Goal: Task Accomplishment & Management: Complete application form

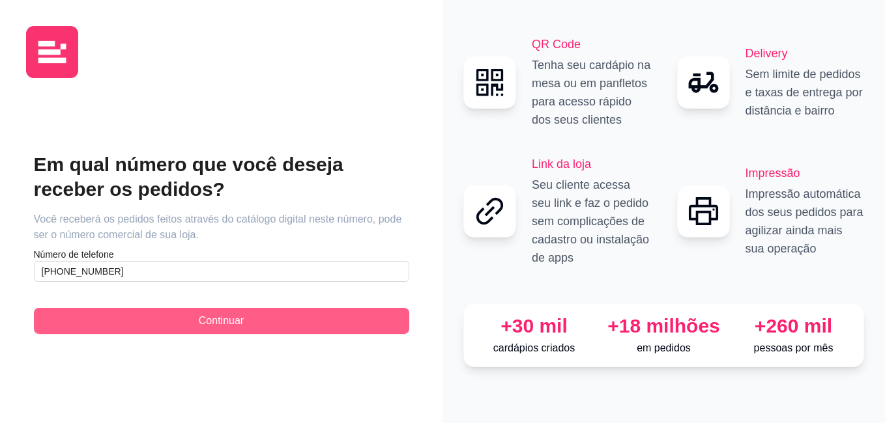
type input "[PHONE_NUMBER]"
click at [121, 313] on button "Continuar" at bounding box center [221, 321] width 375 height 26
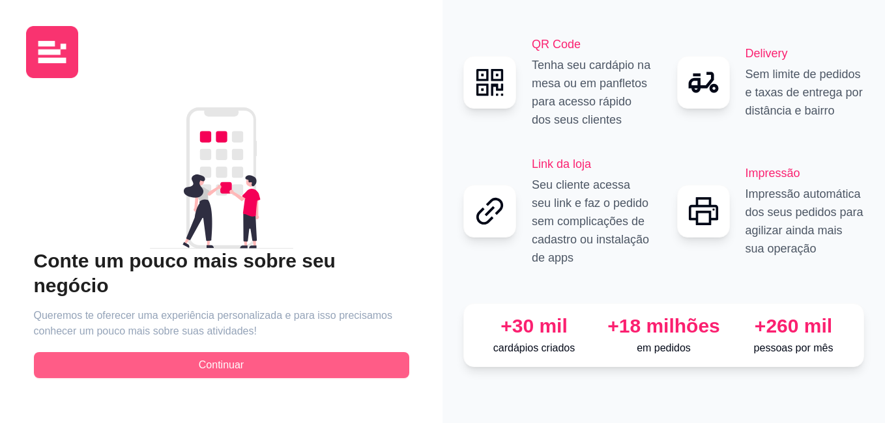
click at [143, 352] on button "Continuar" at bounding box center [221, 365] width 375 height 26
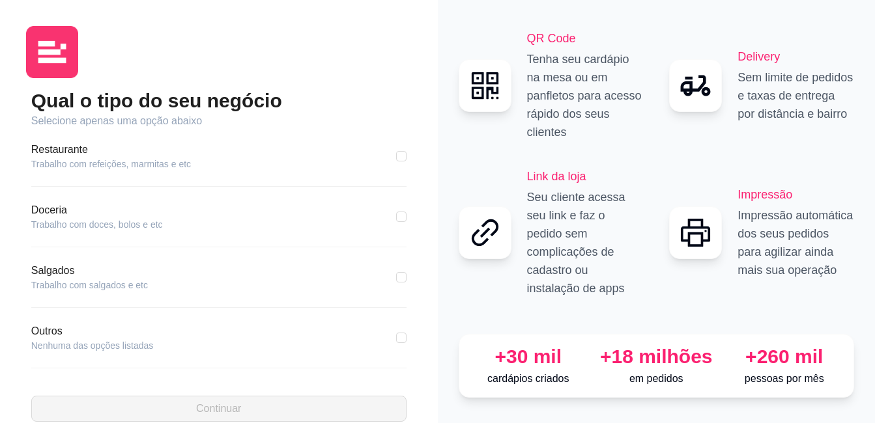
scroll to position [243, 0]
click at [171, 334] on div "Outros Nenhuma das opções listadas" at bounding box center [218, 337] width 375 height 29
click at [55, 344] on article "Nenhuma das opções listadas" at bounding box center [92, 344] width 122 height 13
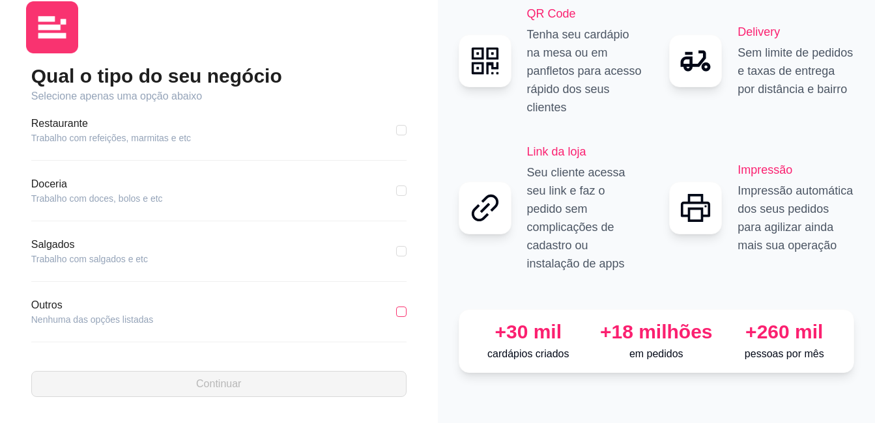
click at [396, 312] on input "checkbox" at bounding box center [401, 312] width 10 height 10
checkbox input "true"
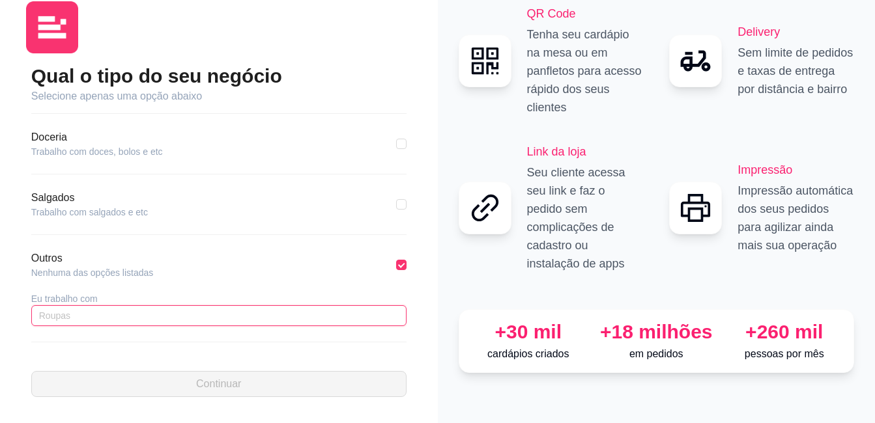
click at [206, 322] on input "text" at bounding box center [218, 315] width 375 height 21
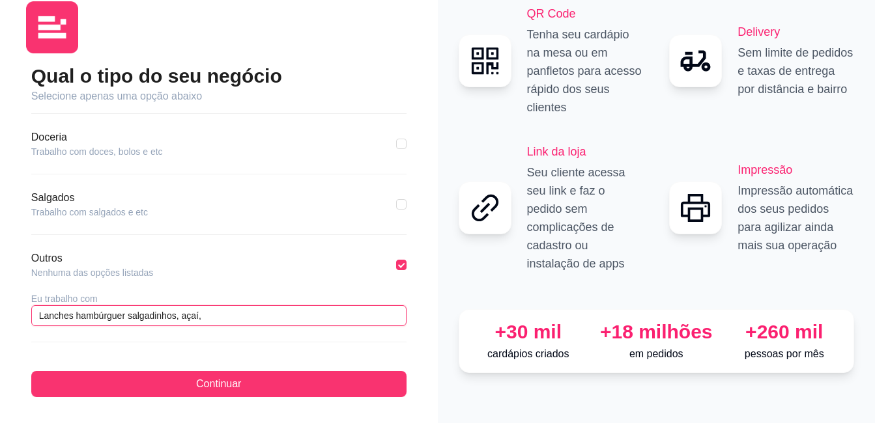
drag, startPoint x: 79, startPoint y: 315, endPoint x: 34, endPoint y: 313, distance: 45.0
click at [34, 313] on input "Lanches hambúrguer salgadinhos, açaí," at bounding box center [218, 315] width 375 height 21
click at [91, 316] on input "Hambúrguer salgadinhos, açaí," at bounding box center [218, 315] width 375 height 21
click at [177, 317] on input "Hambúrgueres, salgadinhos, açaí," at bounding box center [218, 315] width 375 height 21
drag, startPoint x: 97, startPoint y: 317, endPoint x: 89, endPoint y: 316, distance: 7.8
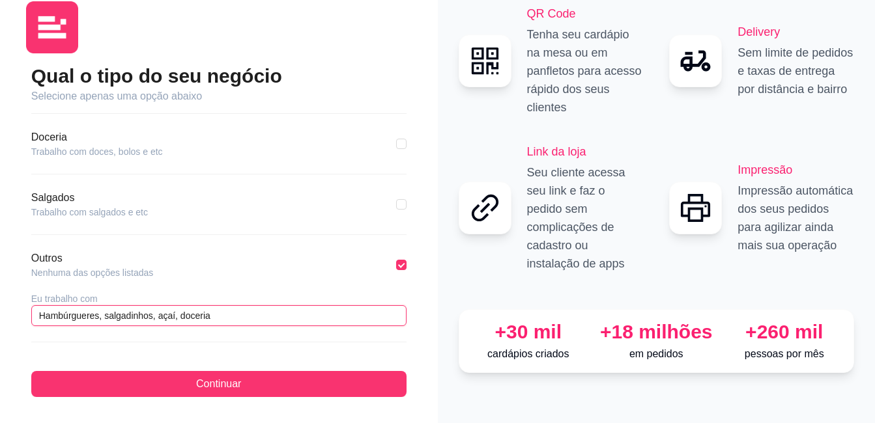
click at [89, 316] on input "Hambúrgueres, salgadinhos, açaí, doceria" at bounding box center [218, 315] width 375 height 21
click at [167, 315] on input "Hambúrgueria, salgadinhos, açaí, doceria" at bounding box center [218, 315] width 375 height 21
click at [169, 317] on input "Hambúrgueria, salgadinhos, açaí, doceria" at bounding box center [218, 315] width 375 height 21
click at [171, 315] on input "Hambúrgueria, salgadinhos, açaíteria, doceria" at bounding box center [218, 315] width 375 height 21
drag, startPoint x: 149, startPoint y: 312, endPoint x: 125, endPoint y: 317, distance: 24.0
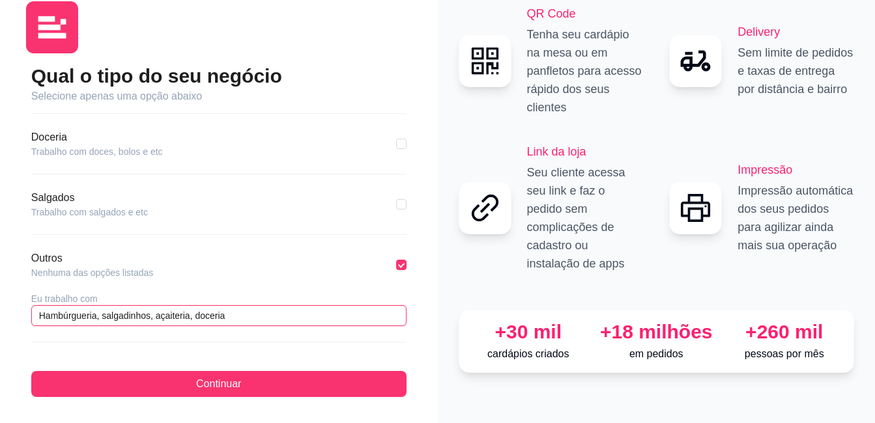
click at [125, 317] on input "Hambúrgueria, salgadinhos, açaiteria, doceria" at bounding box center [218, 315] width 375 height 21
click at [248, 318] on input "Hambúrgueria, salgados, açaiteria, doceria" at bounding box center [218, 315] width 375 height 21
type input "Hambúrgueria, salgados, açaiteria, doceria e caldos"
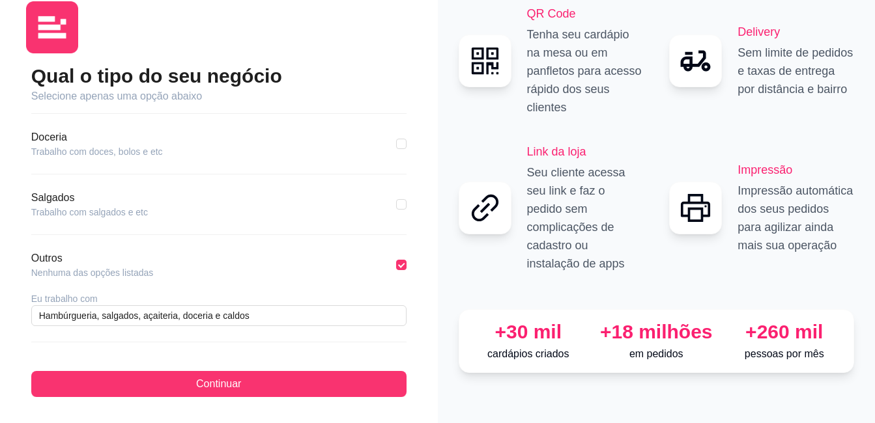
click at [110, 369] on div "Qual o tipo do seu negócio Selecione apenas uma opção abaixo Pizzaria Trabalho …" at bounding box center [218, 231] width 375 height 334
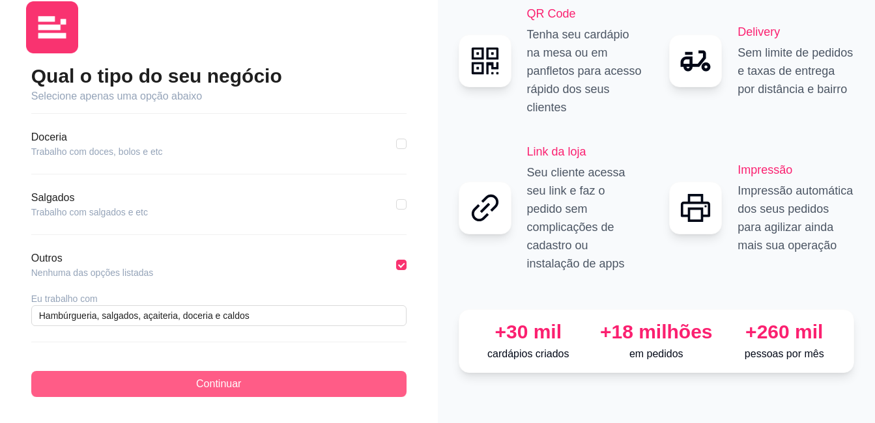
click at [131, 376] on button "Continuar" at bounding box center [218, 384] width 375 height 26
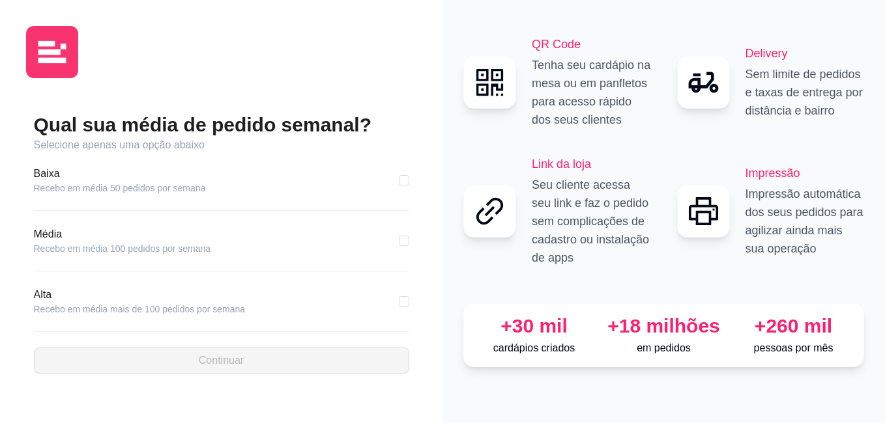
click at [229, 181] on div "Baixa Recebo em média 50 pedidos por semana" at bounding box center [221, 180] width 375 height 29
click at [403, 177] on input "checkbox" at bounding box center [404, 180] width 10 height 10
checkbox input "true"
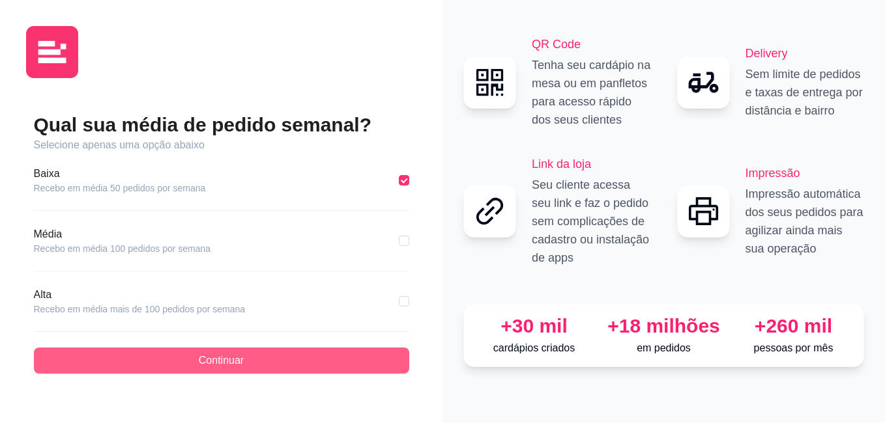
click at [261, 358] on button "Continuar" at bounding box center [221, 361] width 375 height 26
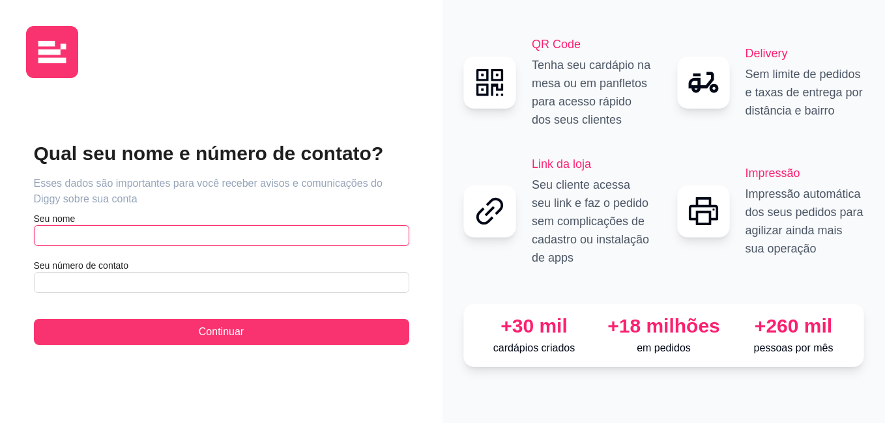
click at [109, 238] on input "text" at bounding box center [221, 235] width 375 height 21
type input "[PERSON_NAME]"
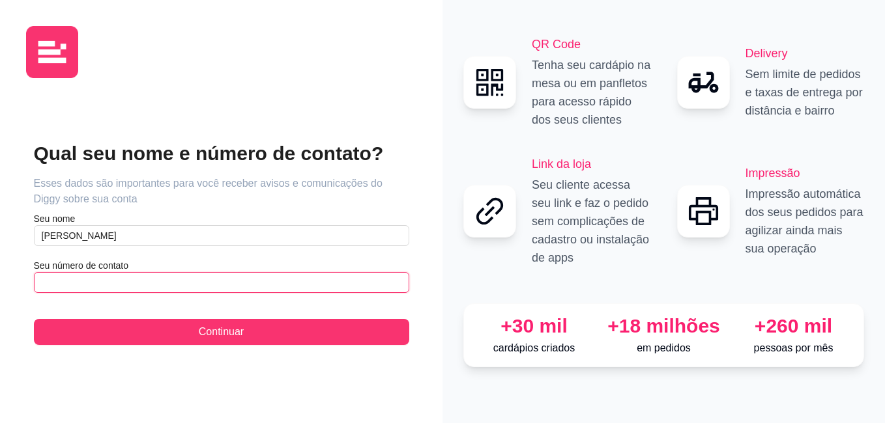
click at [77, 279] on input "text" at bounding box center [221, 282] width 375 height 21
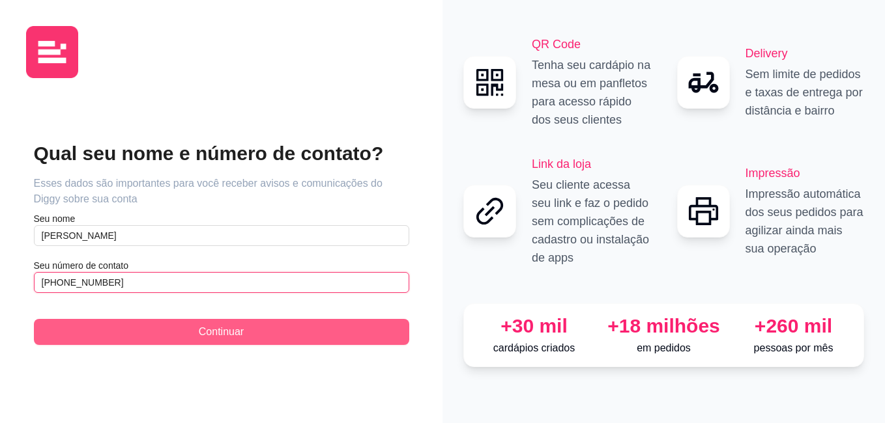
type input "[PHONE_NUMBER]"
click at [133, 341] on button "Continuar" at bounding box center [221, 332] width 375 height 26
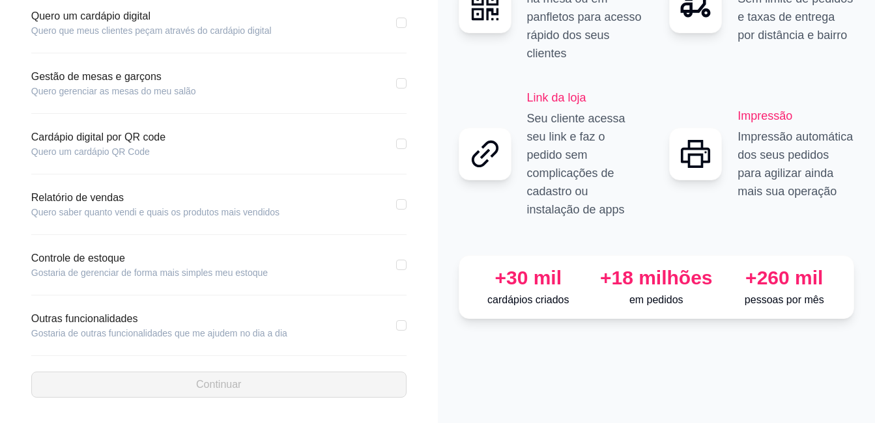
scroll to position [134, 0]
click at [397, 203] on input "checkbox" at bounding box center [401, 204] width 10 height 10
checkbox input "true"
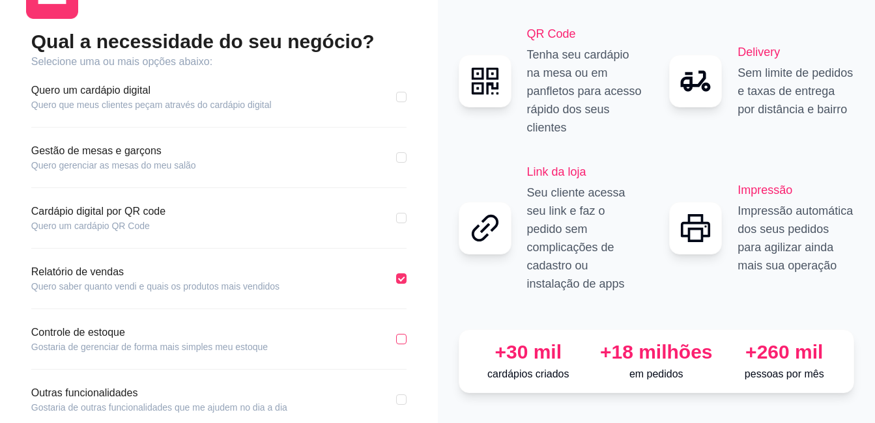
scroll to position [0, 0]
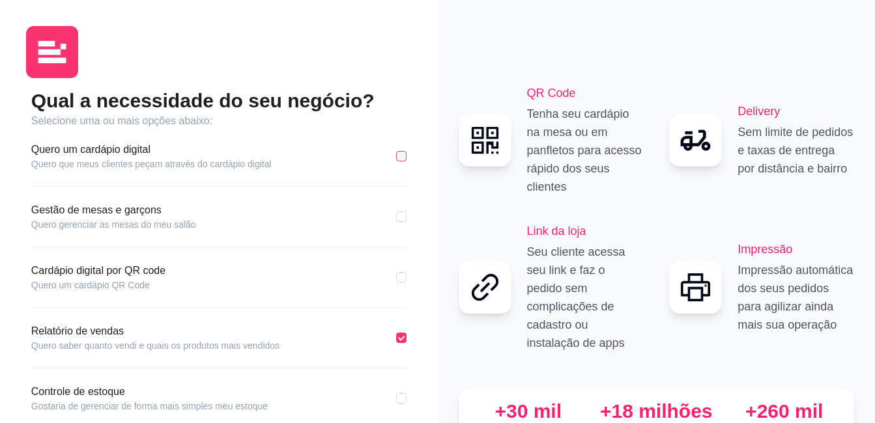
click at [404, 158] on input "checkbox" at bounding box center [401, 156] width 10 height 10
checkbox input "true"
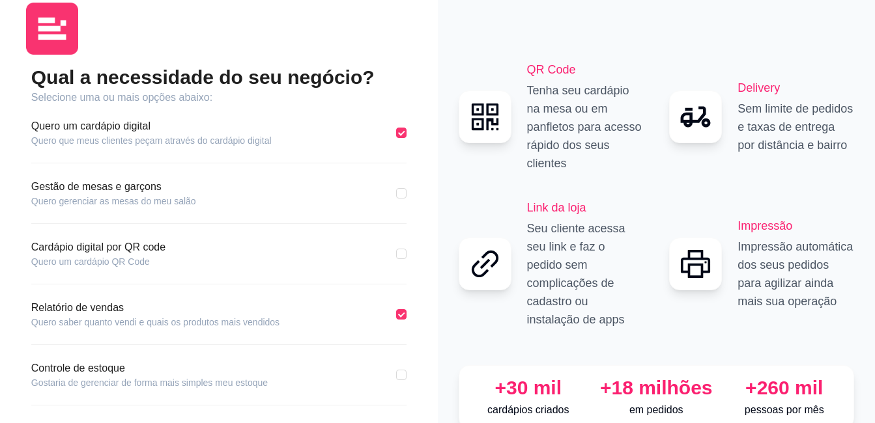
scroll to position [134, 0]
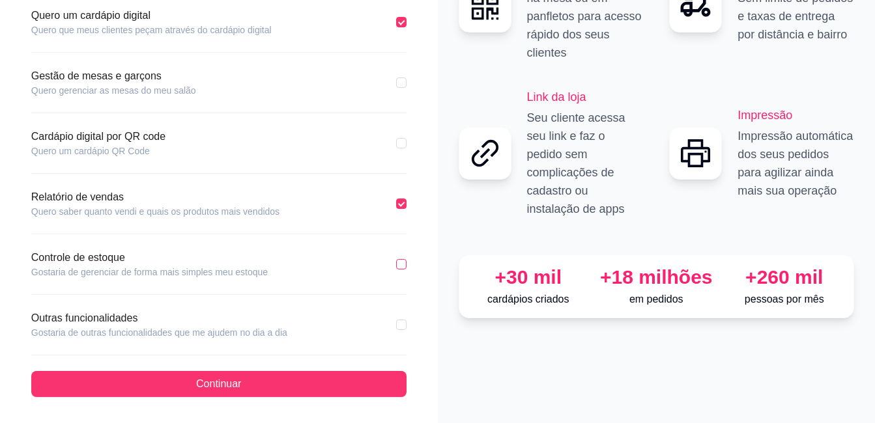
click at [398, 261] on input "checkbox" at bounding box center [401, 264] width 10 height 10
checkbox input "true"
click at [406, 324] on div "Qual a necessidade do seu negócio? Selecione uma ou mais opções abaixo: Quero u…" at bounding box center [219, 175] width 386 height 443
click at [400, 325] on input "checkbox" at bounding box center [401, 325] width 10 height 10
checkbox input "true"
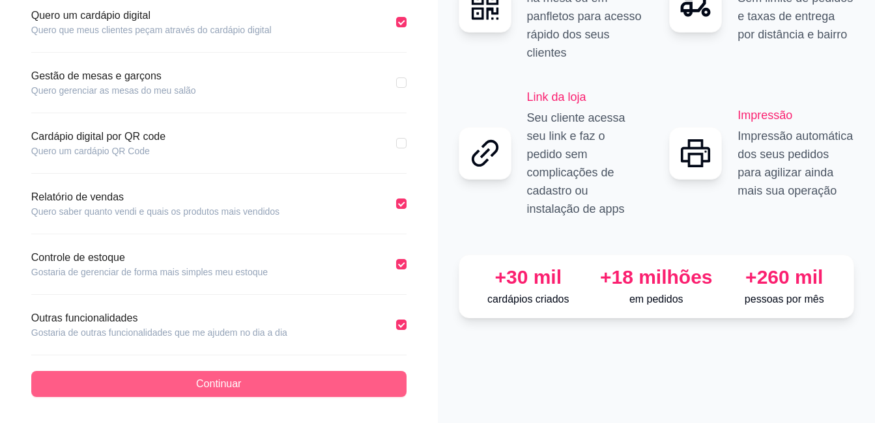
click at [330, 374] on button "Continuar" at bounding box center [218, 384] width 375 height 26
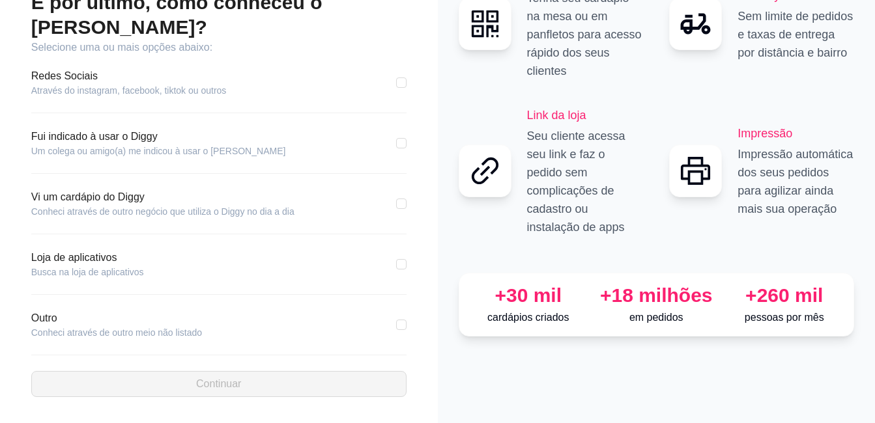
scroll to position [74, 0]
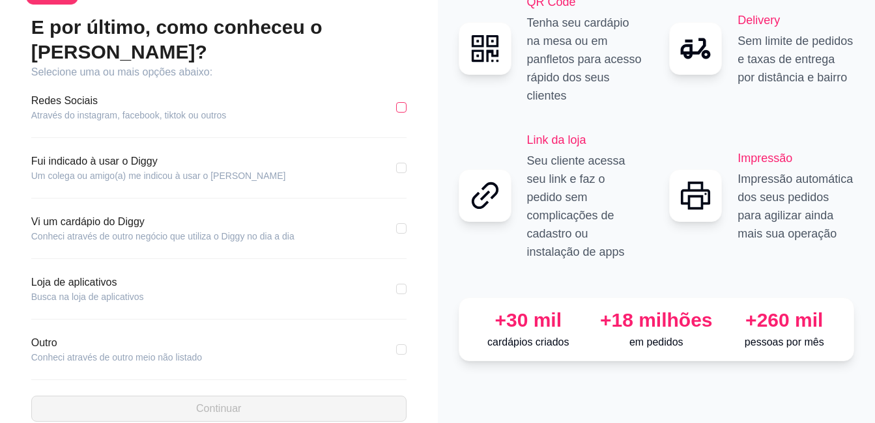
click at [399, 102] on input "checkbox" at bounding box center [401, 107] width 10 height 10
checkbox input "true"
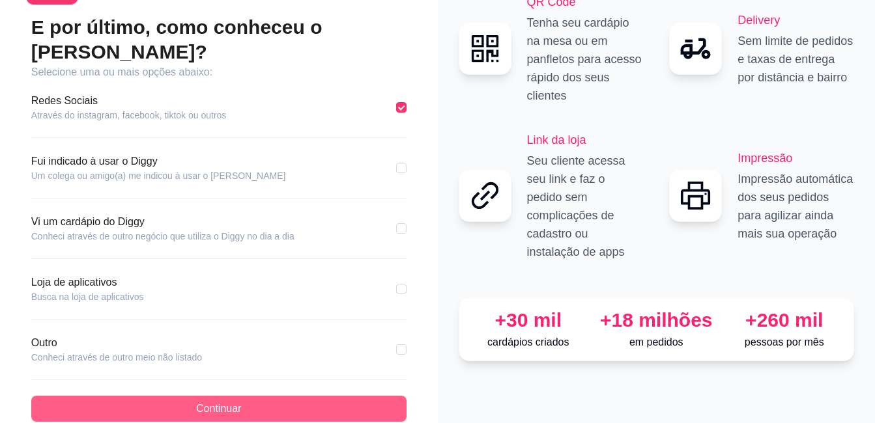
click at [180, 396] on button "Continuar" at bounding box center [218, 409] width 375 height 26
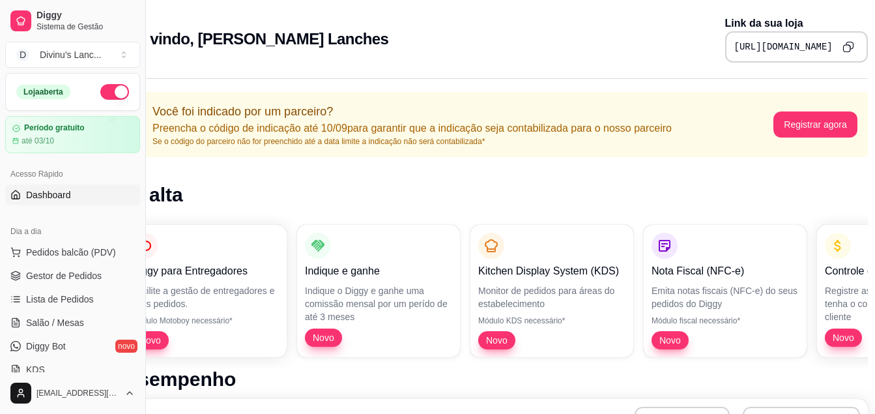
scroll to position [0, 1]
click at [109, 92] on button "button" at bounding box center [114, 92] width 29 height 16
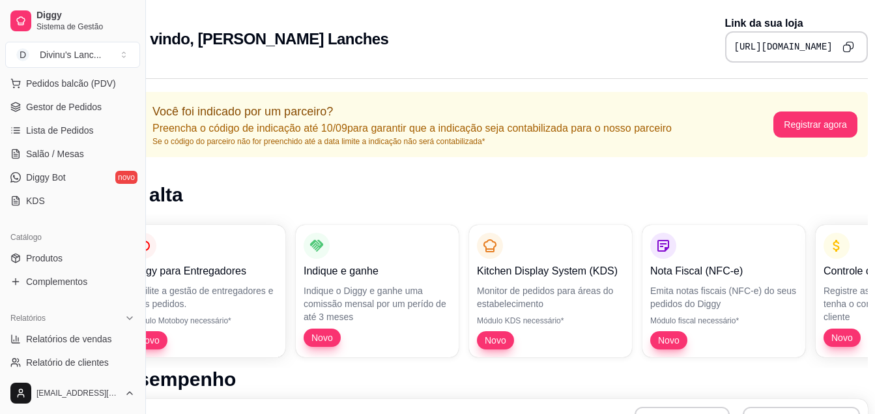
scroll to position [174, 0]
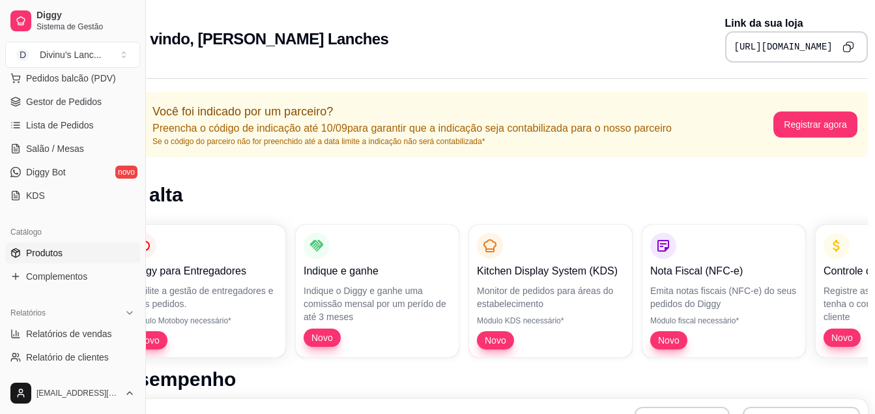
click at [44, 249] on span "Produtos" at bounding box center [44, 252] width 36 height 13
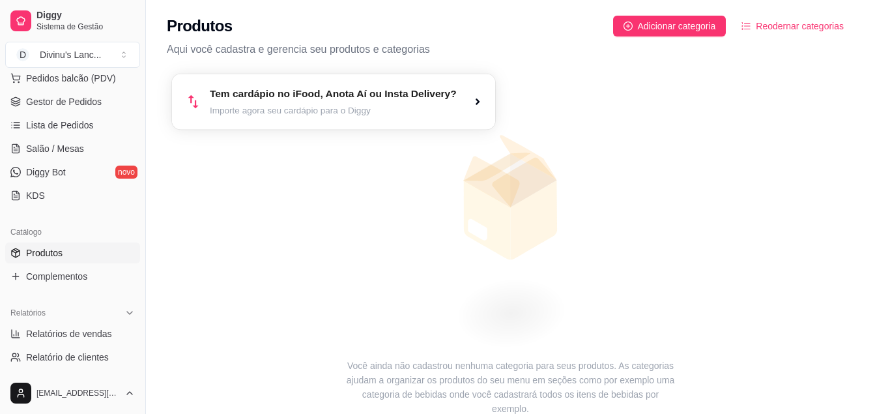
click at [392, 114] on article "Importe agora seu cardápio para o Diggy" at bounding box center [333, 110] width 247 height 12
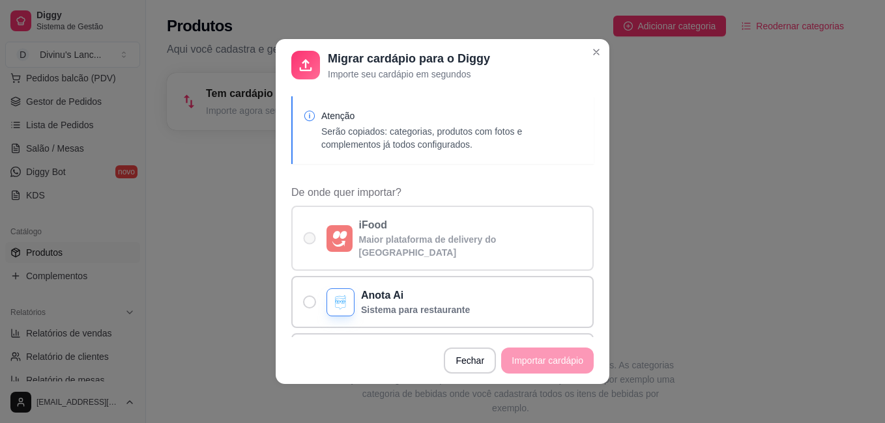
click at [333, 231] on img "De onde quer importar?" at bounding box center [340, 239] width 16 height 16
click at [311, 241] on input "iFood Maior plataforma de delivery do [GEOGRAPHIC_DATA]" at bounding box center [306, 245] width 8 height 8
radio input "true"
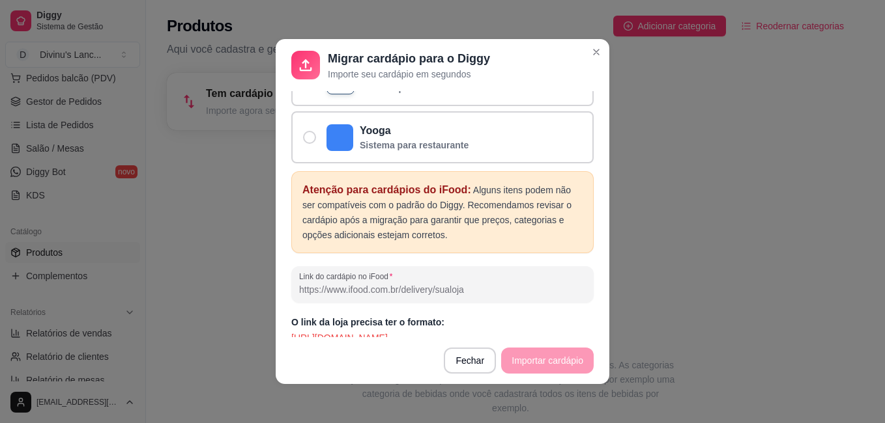
scroll to position [3, 0]
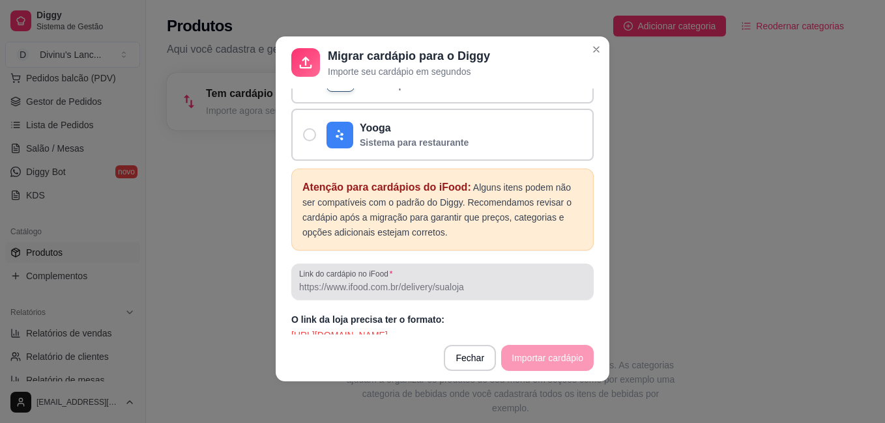
click at [346, 268] on label "Link do cardápio no iFood" at bounding box center [348, 273] width 98 height 11
click at [346, 281] on input "Link do cardápio no iFood" at bounding box center [442, 287] width 287 height 13
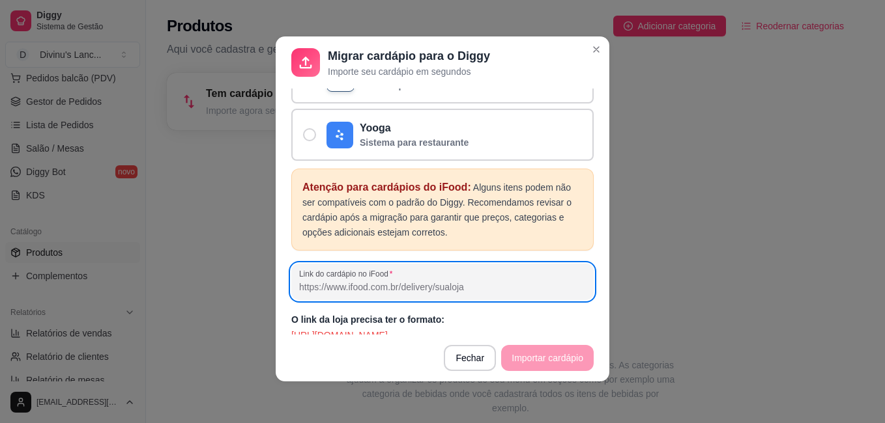
paste input "[URL][DOMAIN_NAME]"
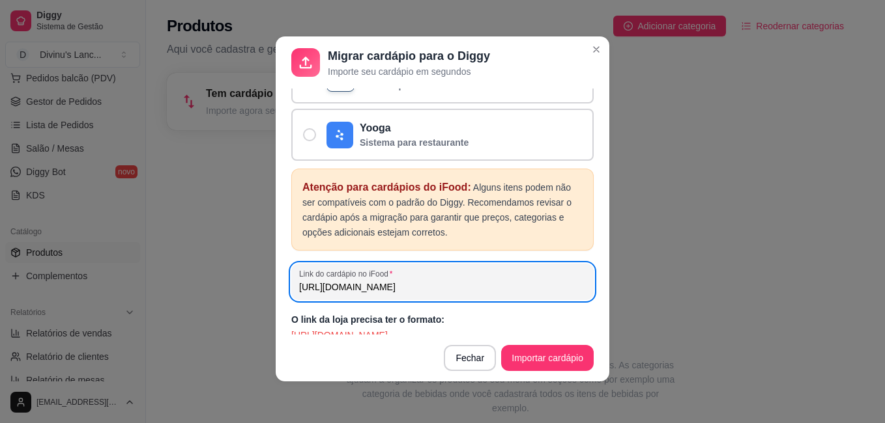
scroll to position [0, 203]
type input "[URL][DOMAIN_NAME]"
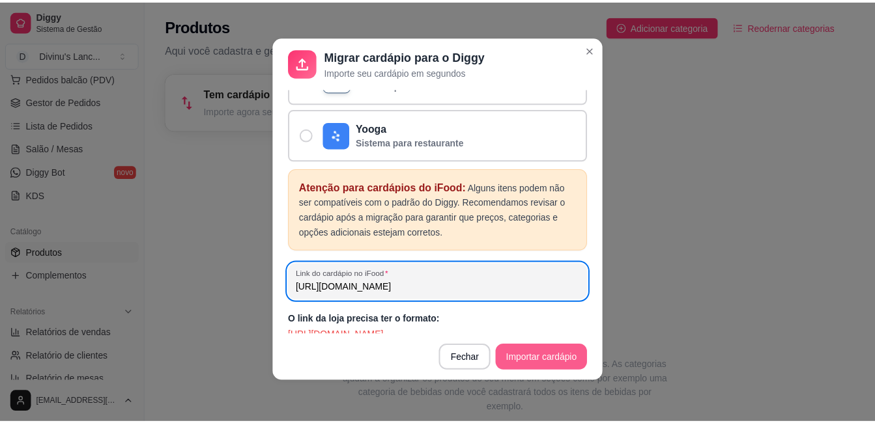
scroll to position [0, 0]
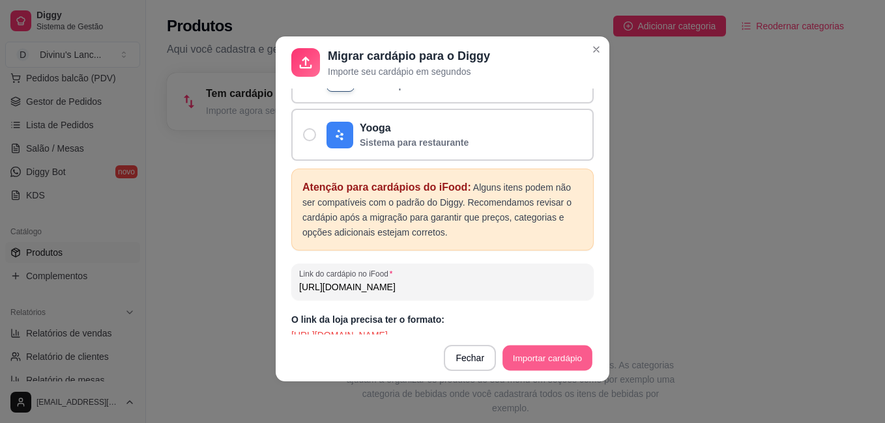
click at [552, 367] on button "Importar cardápio" at bounding box center [546, 358] width 89 height 25
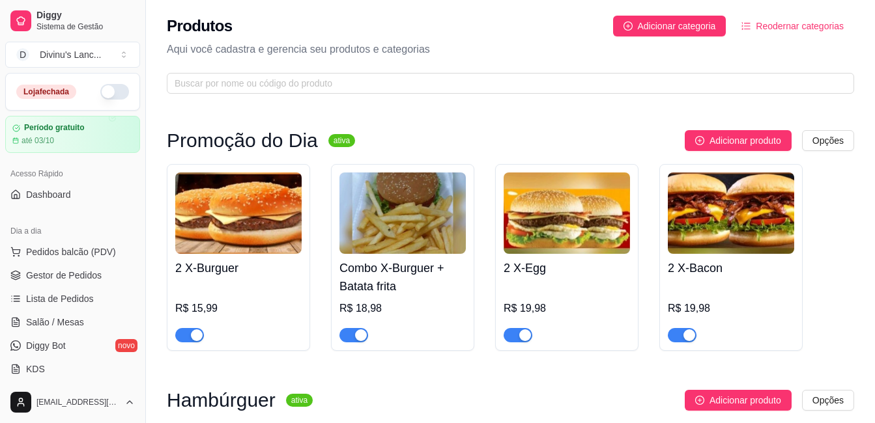
click at [100, 93] on button "button" at bounding box center [114, 92] width 29 height 16
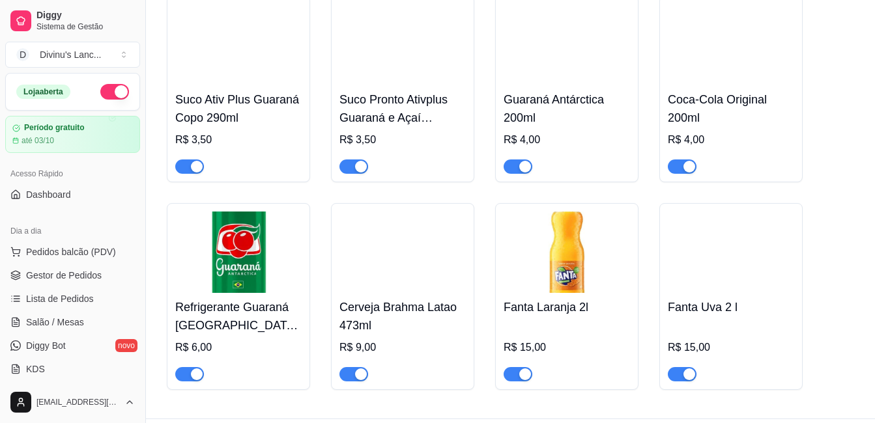
scroll to position [2162, 0]
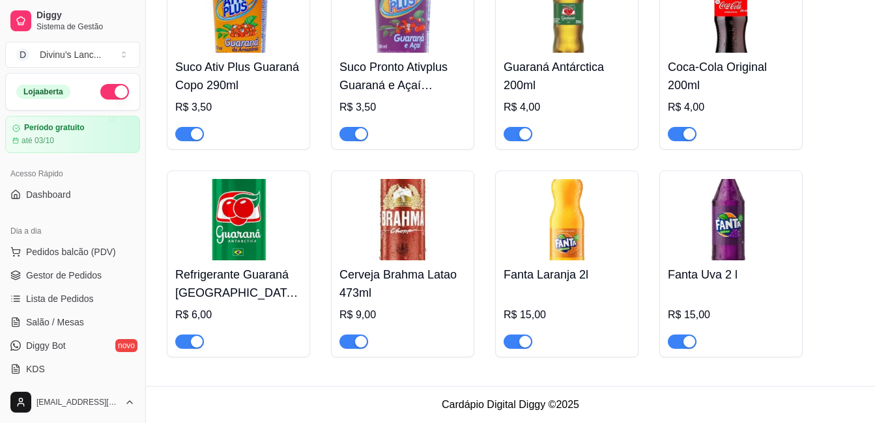
click at [352, 340] on button "button" at bounding box center [353, 342] width 29 height 14
click at [346, 129] on span "button" at bounding box center [353, 134] width 29 height 14
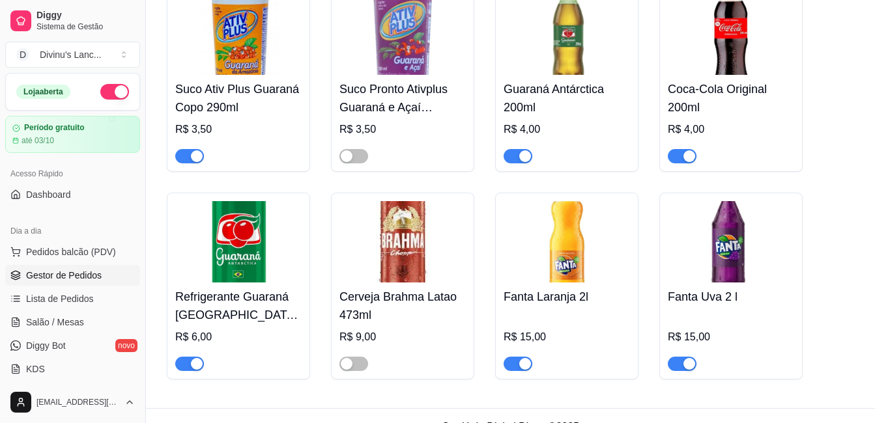
scroll to position [115, 0]
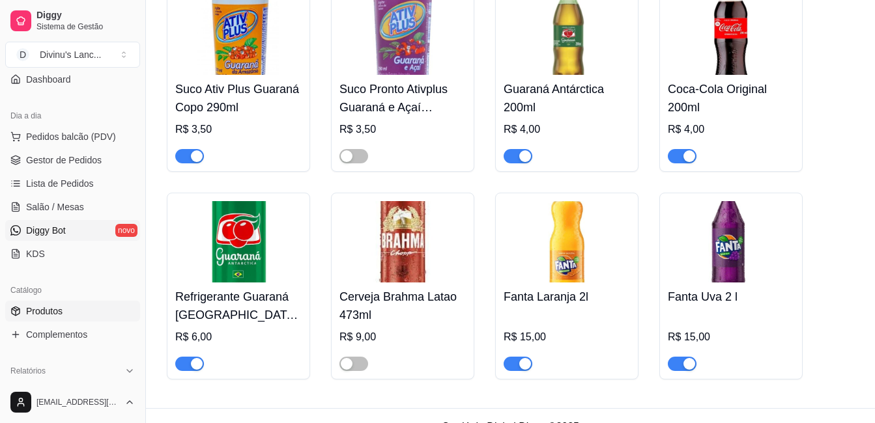
click at [46, 223] on link "Diggy Bot novo" at bounding box center [72, 230] width 135 height 21
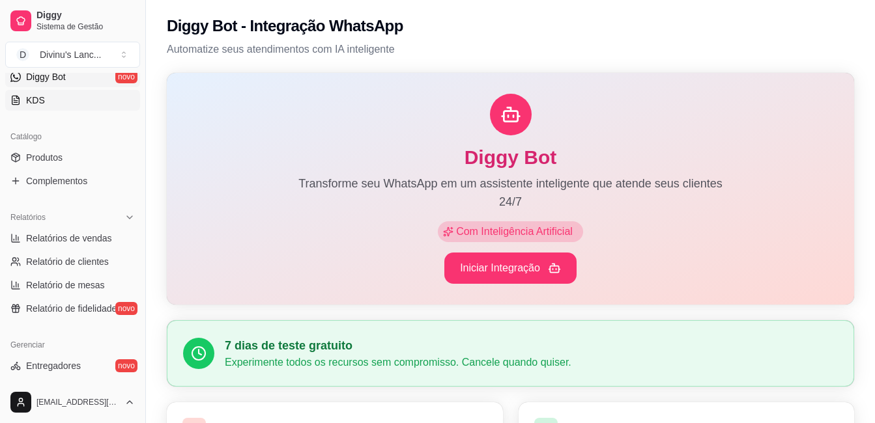
scroll to position [270, 0]
click at [83, 300] on link "Relatório de fidelidade novo" at bounding box center [72, 308] width 135 height 21
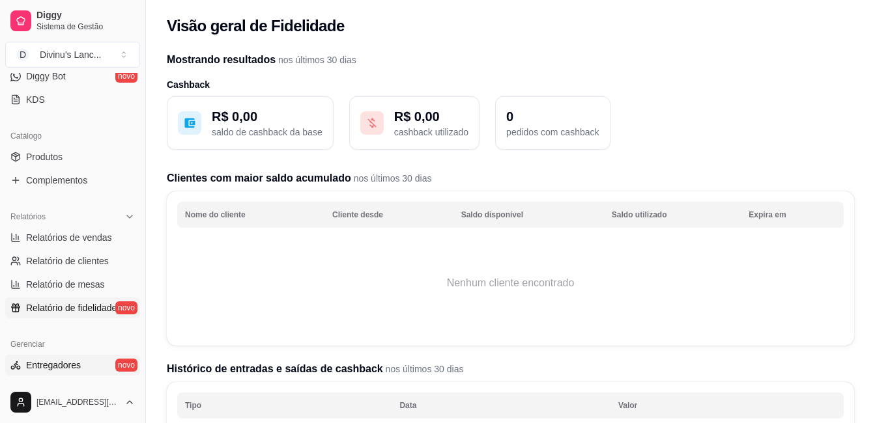
click at [75, 358] on link "Entregadores novo" at bounding box center [72, 365] width 135 height 21
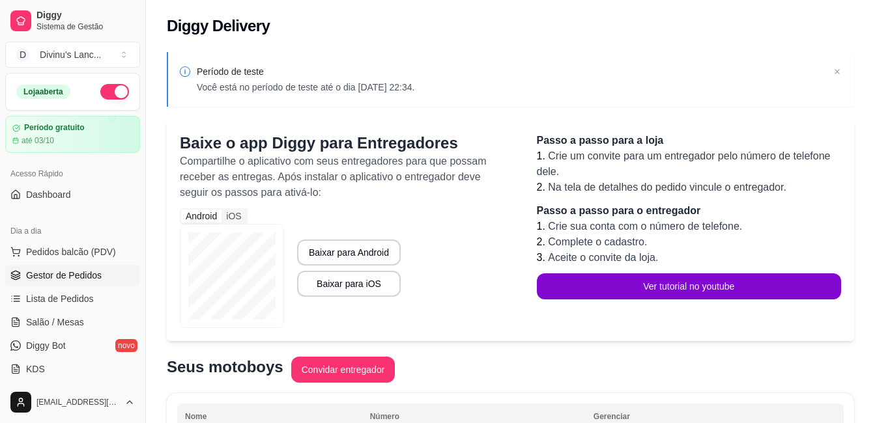
click at [71, 271] on span "Gestor de Pedidos" at bounding box center [64, 275] width 76 height 13
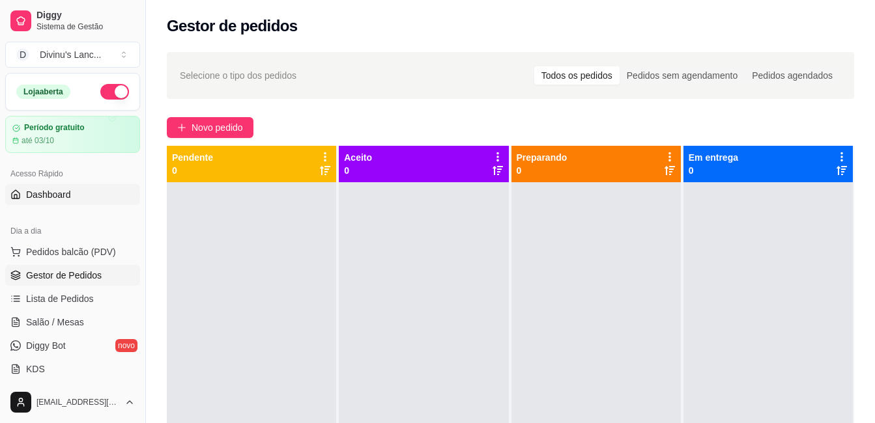
click at [53, 199] on span "Dashboard" at bounding box center [48, 194] width 45 height 13
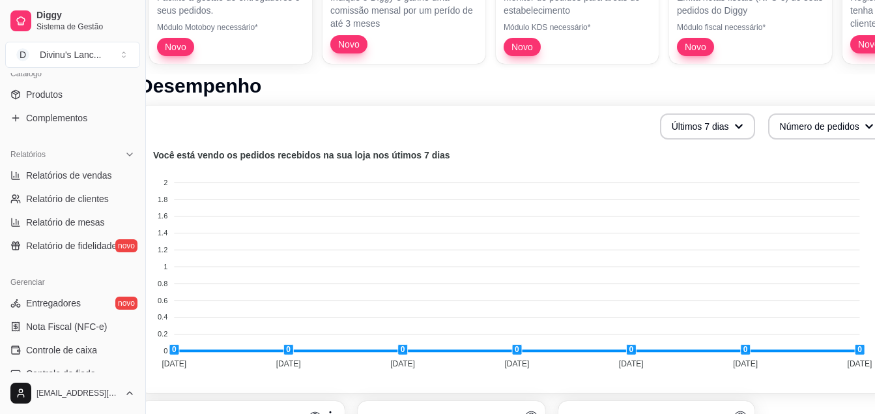
scroll to position [335, 0]
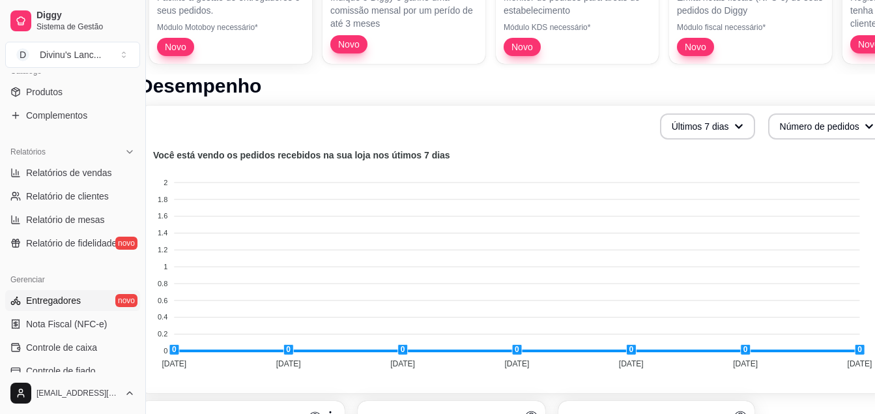
click at [57, 298] on span "Entregadores" at bounding box center [53, 300] width 55 height 13
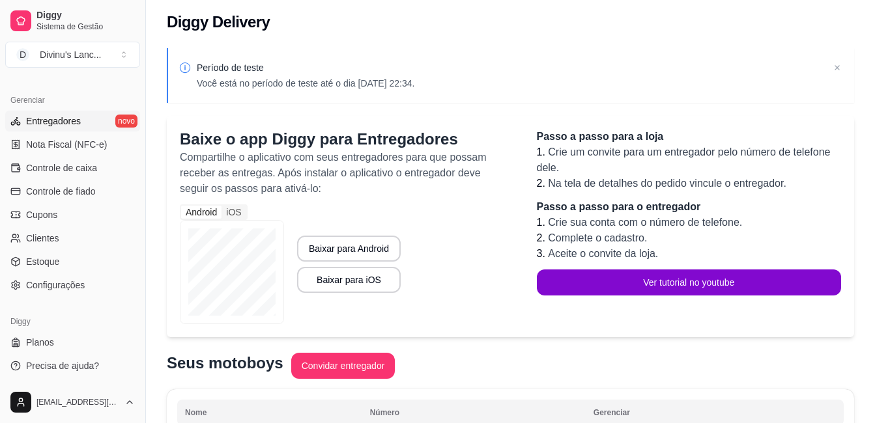
scroll to position [3, 0]
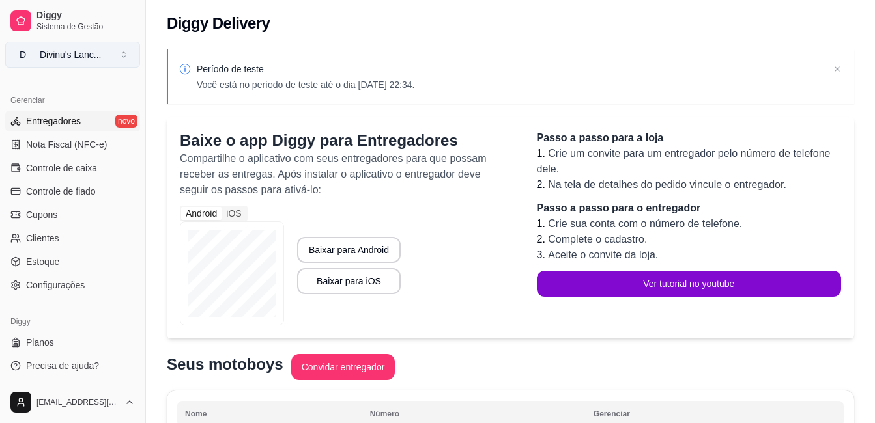
click at [68, 48] on div "Divinu's Lanc ..." at bounding box center [71, 54] width 62 height 13
click at [92, 29] on span "Sistema de Gestão" at bounding box center [85, 26] width 98 height 10
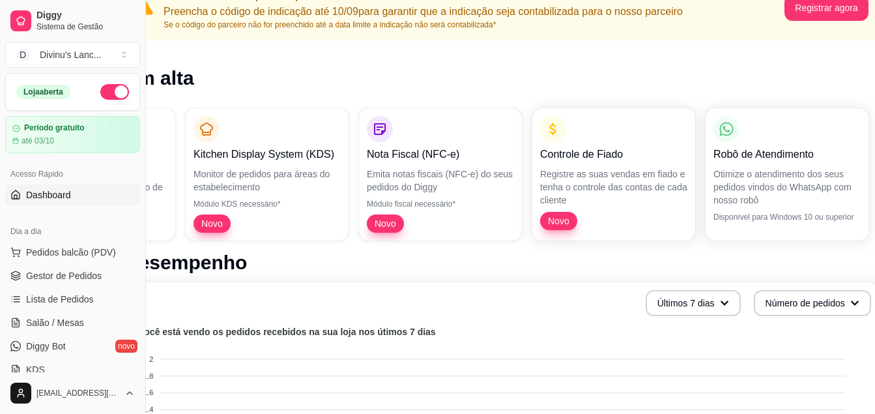
click at [58, 197] on span "Dashboard" at bounding box center [48, 194] width 45 height 13
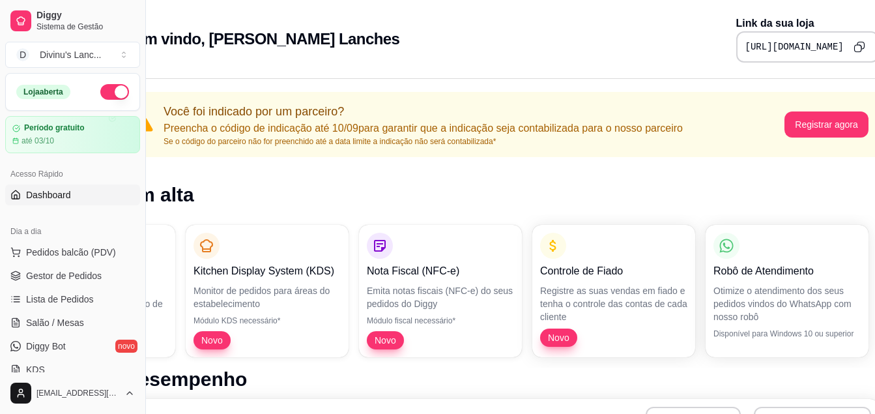
click at [100, 87] on button "button" at bounding box center [114, 92] width 29 height 16
